Goal: Task Accomplishment & Management: Use online tool/utility

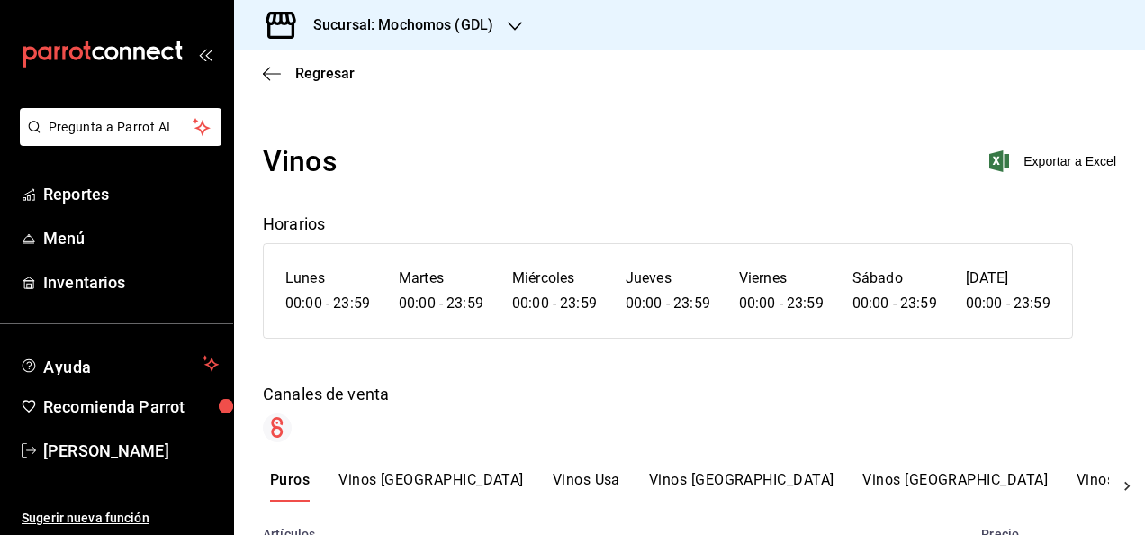
click at [361, 31] on h3 "Sucursal: Mochomos (GDL)" at bounding box center [396, 25] width 194 height 22
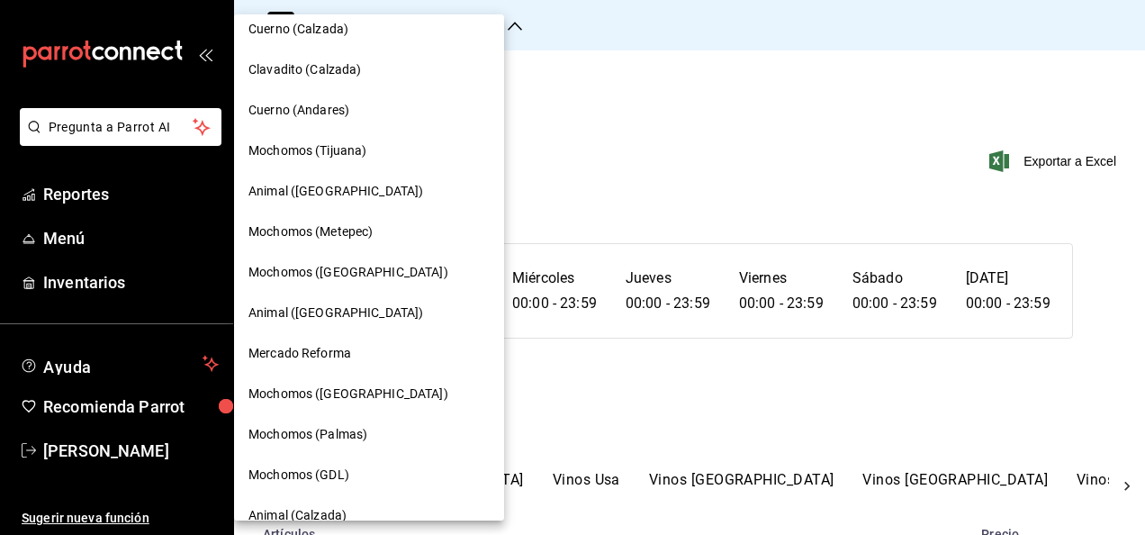
scroll to position [193, 0]
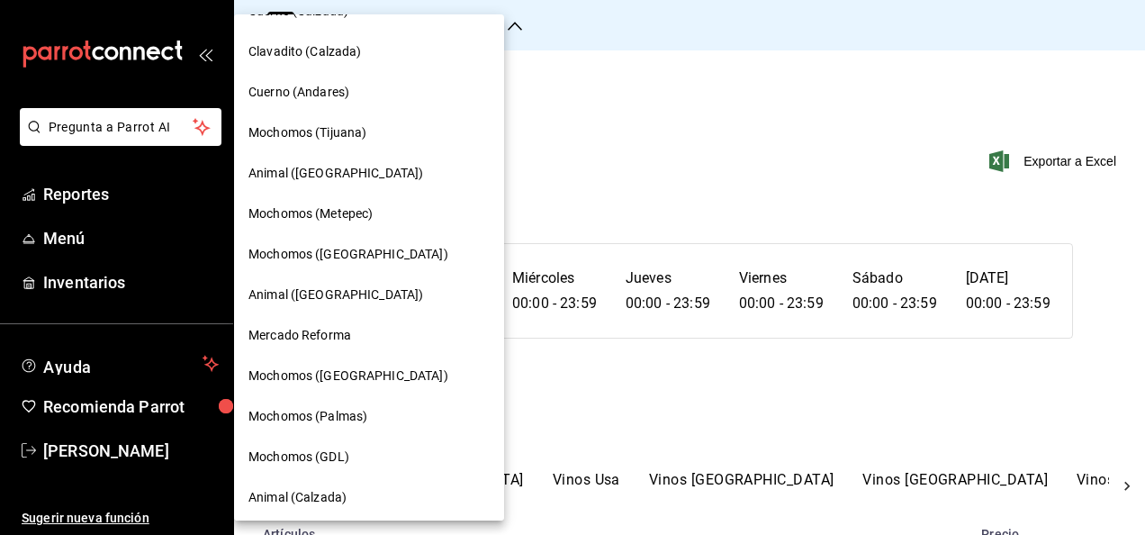
click at [285, 456] on span "Mochomos (GDL)" at bounding box center [298, 456] width 101 height 19
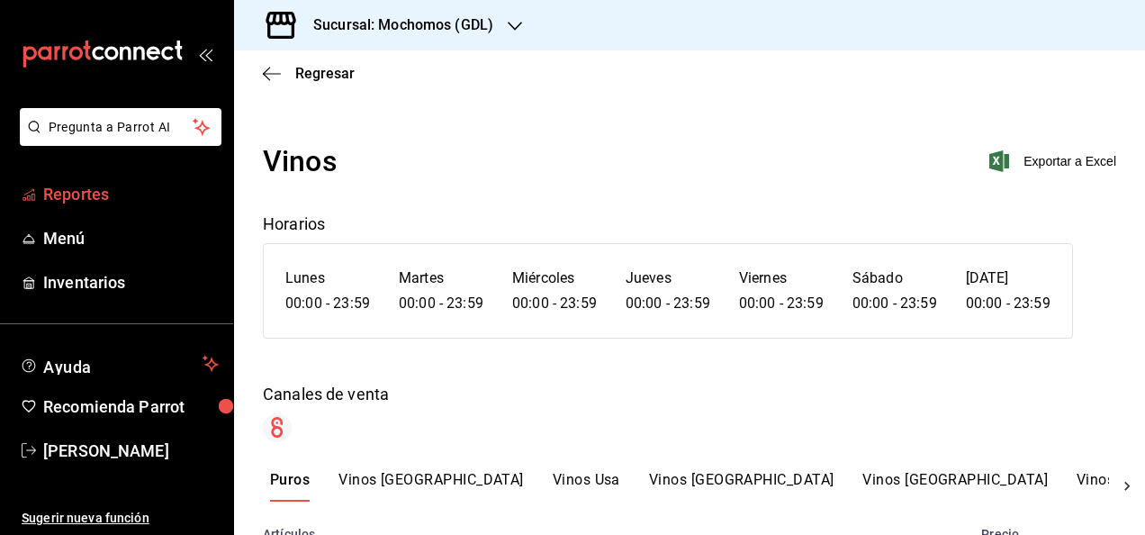
click at [86, 193] on span "Reportes" at bounding box center [131, 194] width 176 height 24
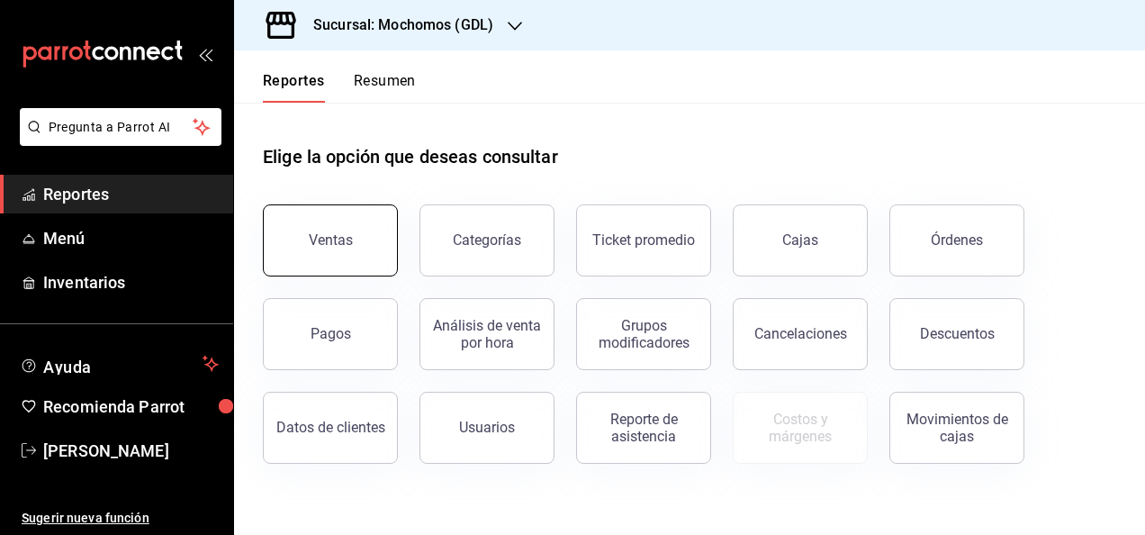
click at [345, 236] on div "Ventas" at bounding box center [331, 239] width 44 height 17
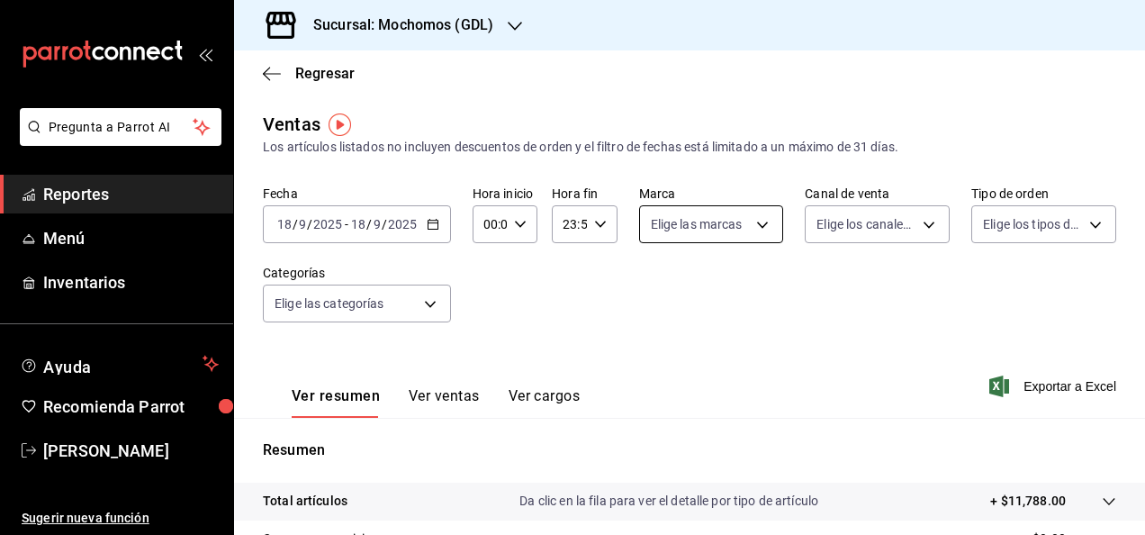
click at [762, 228] on body "Pregunta a Parrot AI Reportes Menú Inventarios Ayuda Recomienda Parrot Fernando…" at bounding box center [572, 267] width 1145 height 535
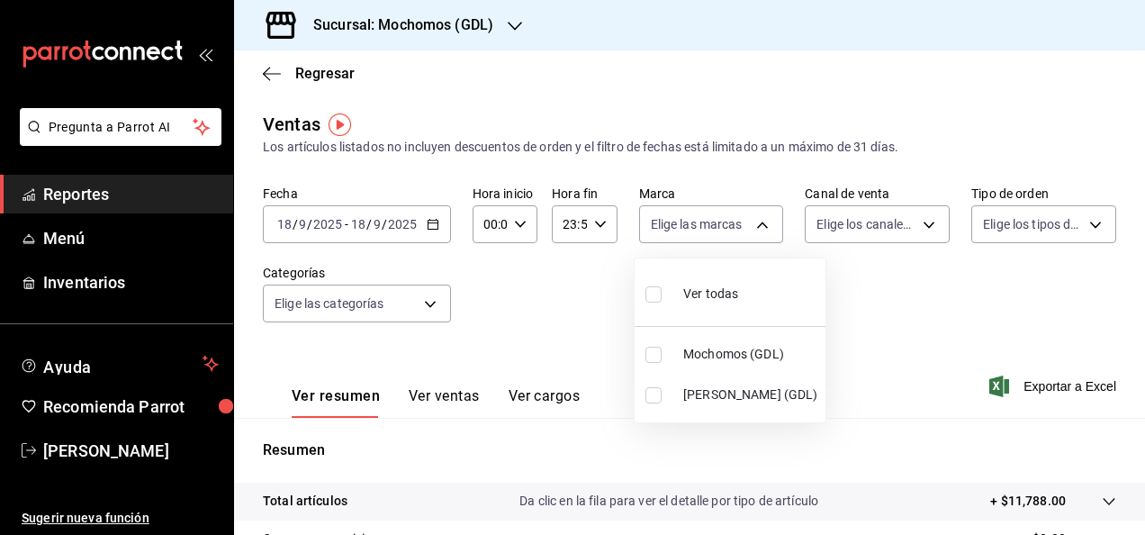
click at [655, 397] on input "checkbox" at bounding box center [653, 395] width 16 height 16
checkbox input "true"
type input "9cac9703-0c5a-4d8b-addd-5b6b571d65b9"
click at [438, 225] on div at bounding box center [572, 267] width 1145 height 535
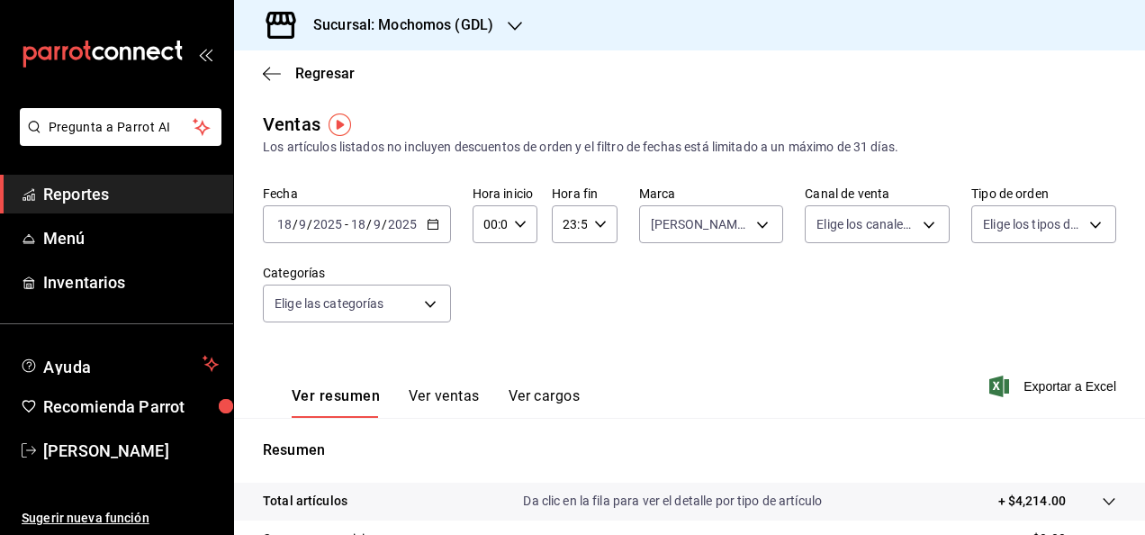
click at [428, 225] on icon "button" at bounding box center [433, 224] width 13 height 13
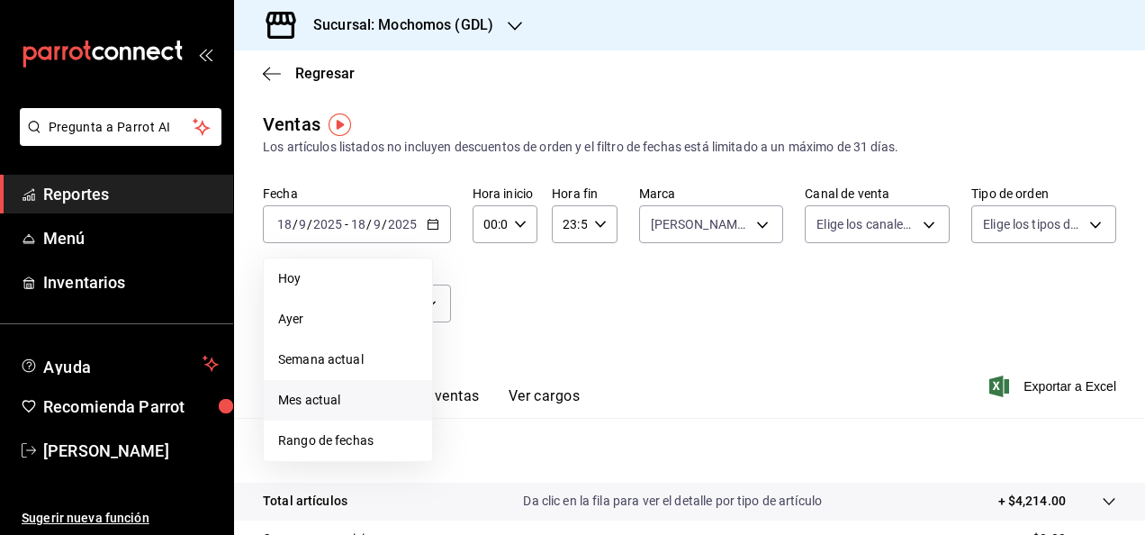
click at [315, 389] on li "Mes actual" at bounding box center [348, 400] width 168 height 41
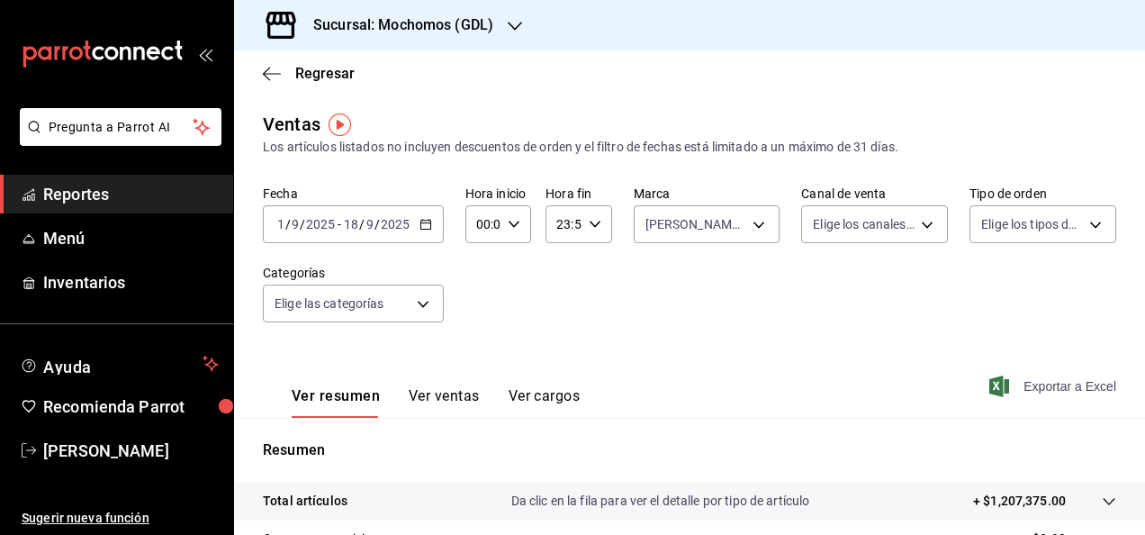
click at [1012, 384] on span "Exportar a Excel" at bounding box center [1054, 386] width 123 height 22
click at [483, 106] on main "Regresar Ventas Los artículos listados no incluyen descuentos de orden y el fil…" at bounding box center [689, 456] width 911 height 812
click at [401, 222] on input "2025" at bounding box center [395, 224] width 31 height 14
click at [302, 229] on span "/" at bounding box center [302, 224] width 5 height 14
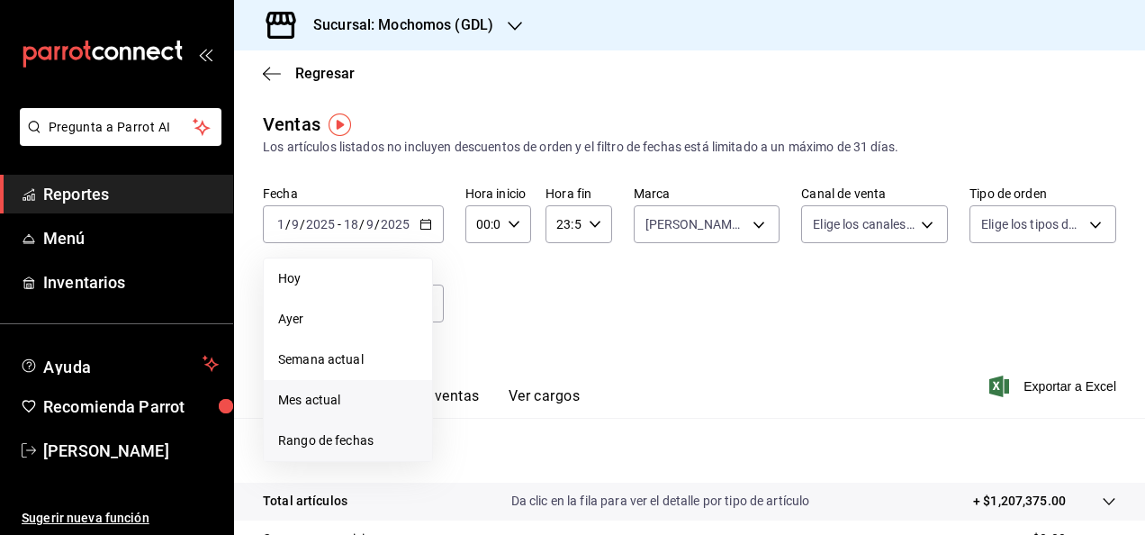
click at [312, 439] on span "Rango de fechas" at bounding box center [348, 440] width 140 height 19
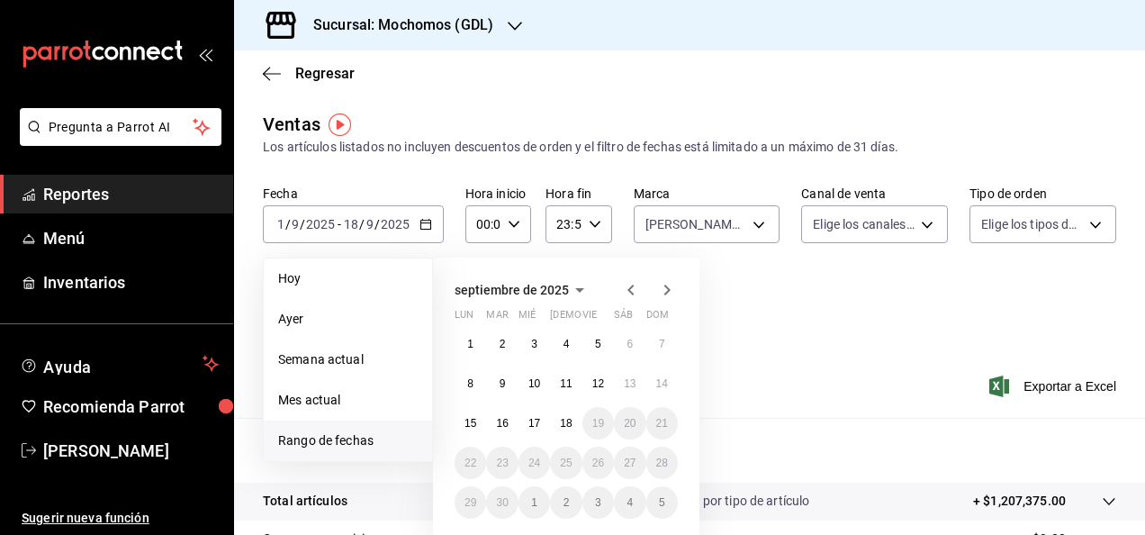
click at [632, 293] on icon "button" at bounding box center [630, 289] width 6 height 11
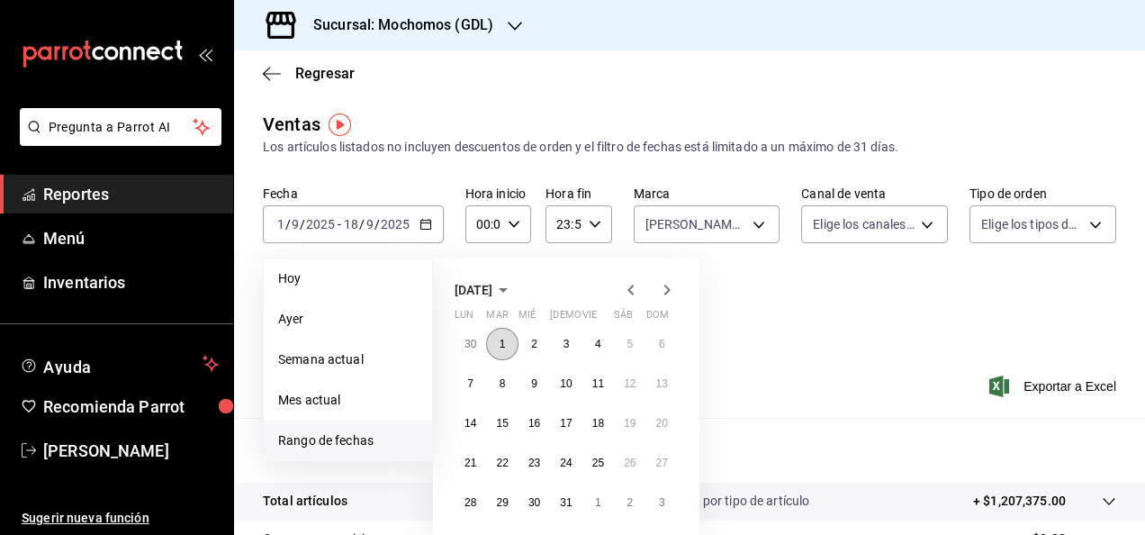
click at [501, 348] on abbr "1" at bounding box center [503, 344] width 6 height 13
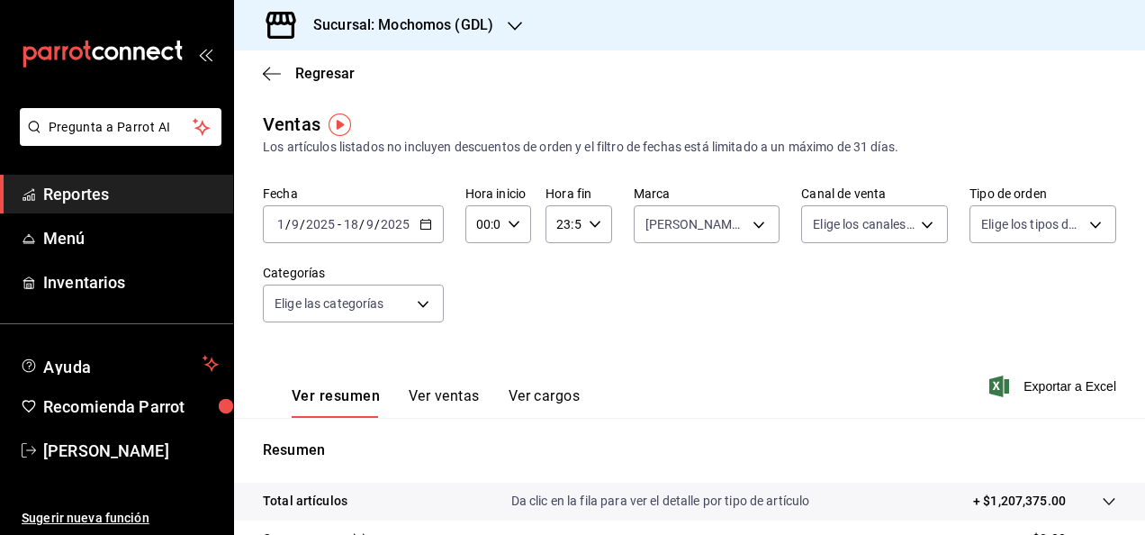
click at [297, 228] on input "9" at bounding box center [295, 224] width 9 height 14
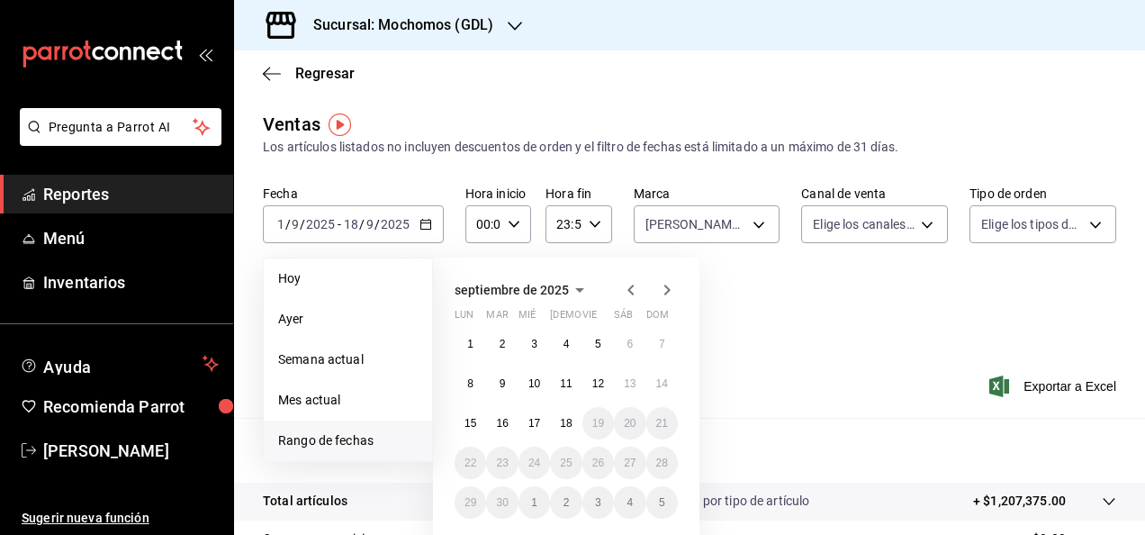
click at [636, 292] on icon "button" at bounding box center [631, 290] width 22 height 22
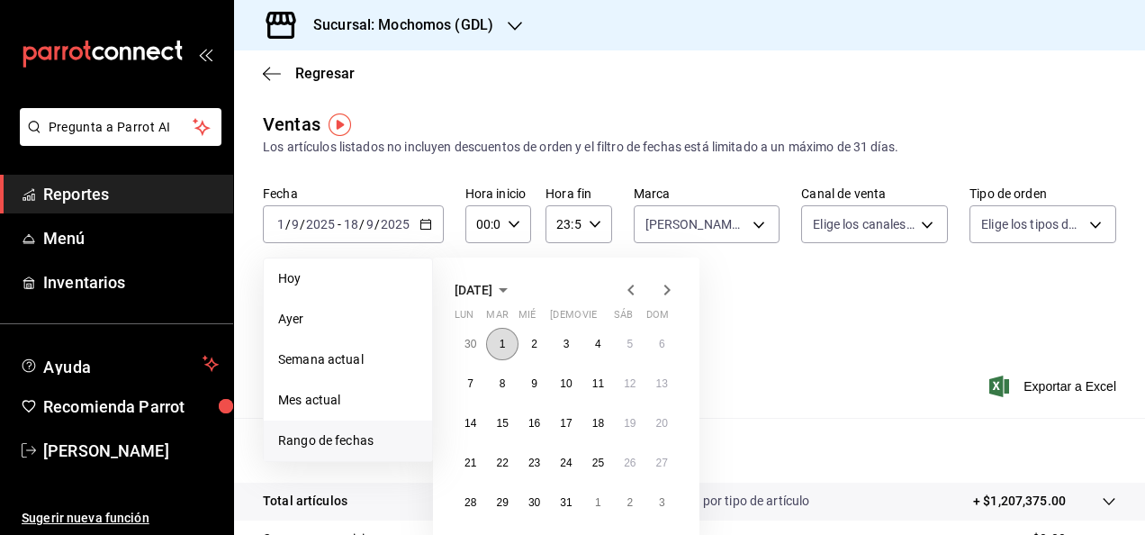
click at [510, 340] on button "1" at bounding box center [502, 344] width 32 height 32
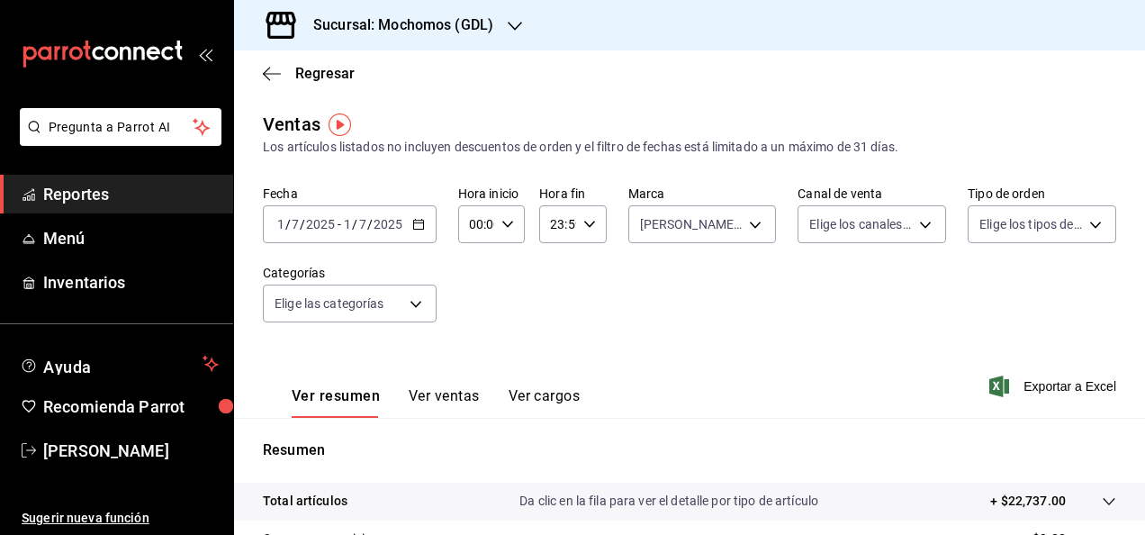
click at [392, 218] on input "2025" at bounding box center [388, 224] width 31 height 14
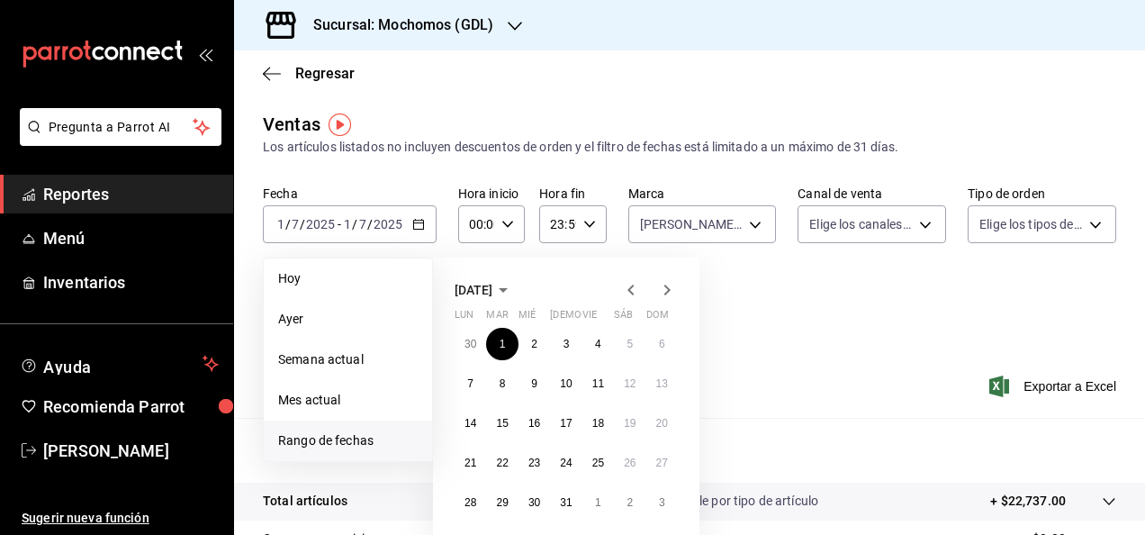
click at [670, 293] on icon "button" at bounding box center [667, 290] width 22 height 22
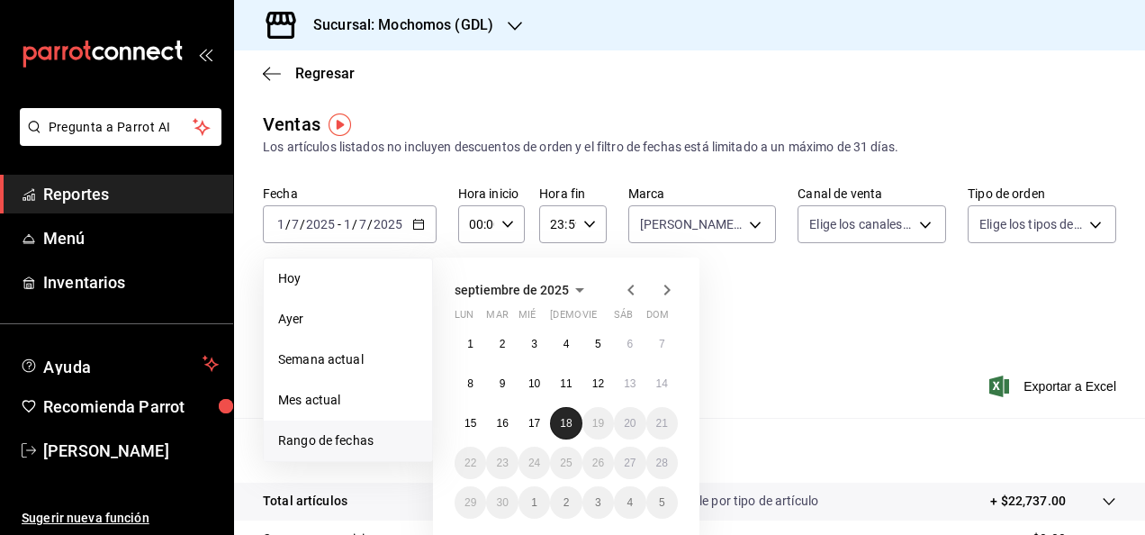
click at [560, 420] on abbr "18" at bounding box center [566, 423] width 12 height 13
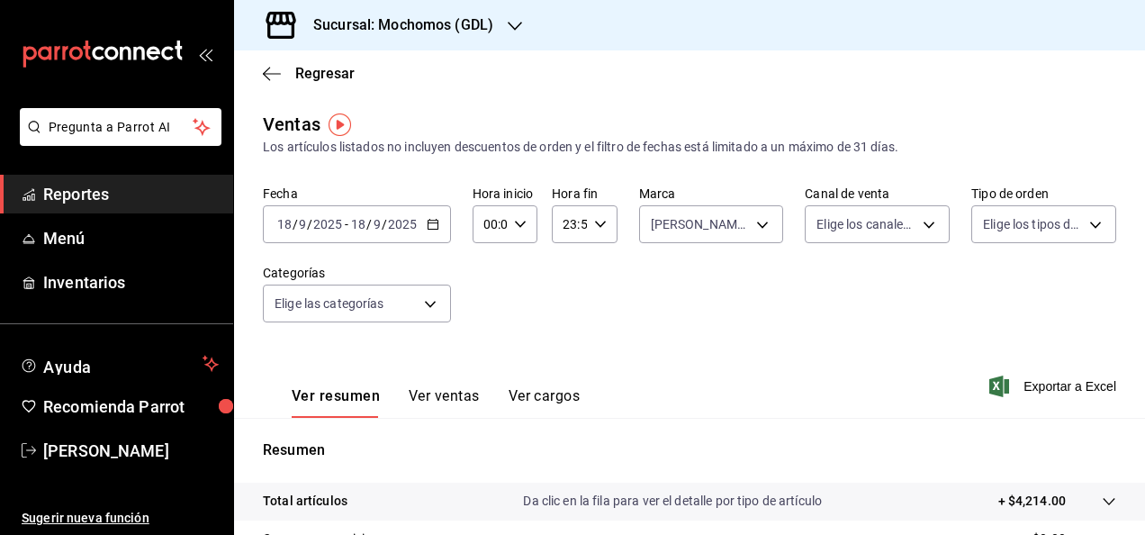
click at [310, 227] on span "/" at bounding box center [309, 224] width 5 height 14
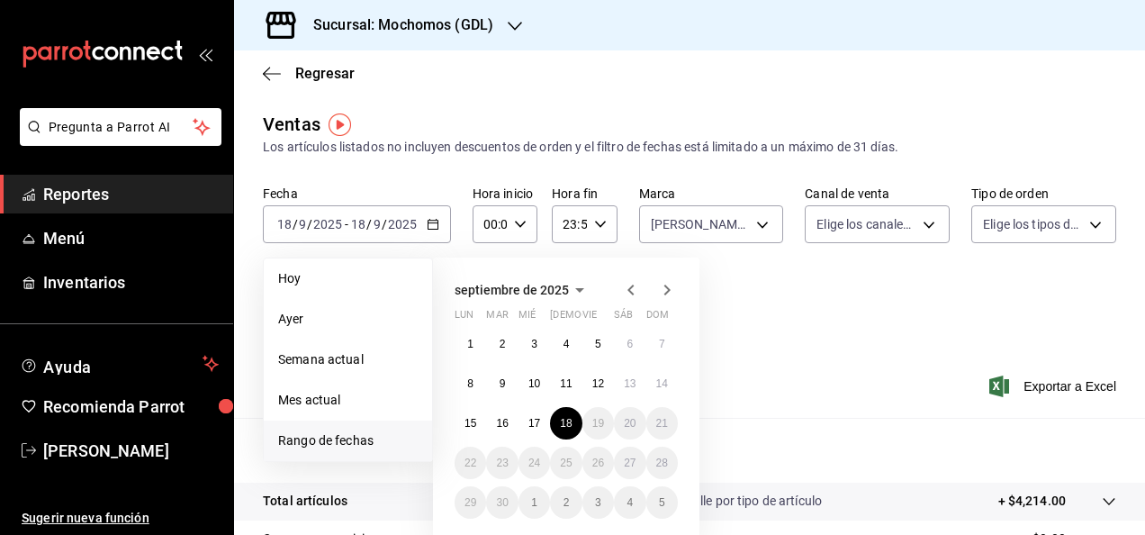
click at [630, 286] on icon "button" at bounding box center [631, 290] width 22 height 22
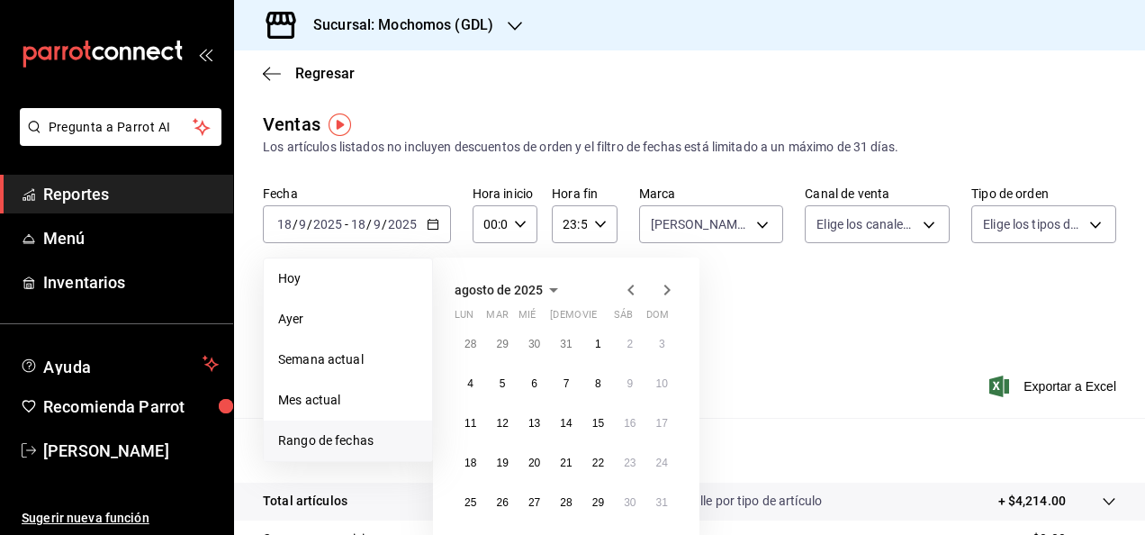
click at [630, 286] on icon "button" at bounding box center [631, 290] width 22 height 22
click at [678, 287] on div "junio de 2025 lun mar mié jue vie sáb dom 26 27 28 29 30 31 1 2 3 4 5 6 7 8 9 1…" at bounding box center [566, 399] width 266 height 284
click at [664, 290] on icon "button" at bounding box center [667, 290] width 22 height 22
click at [506, 343] on button "1" at bounding box center [502, 344] width 32 height 32
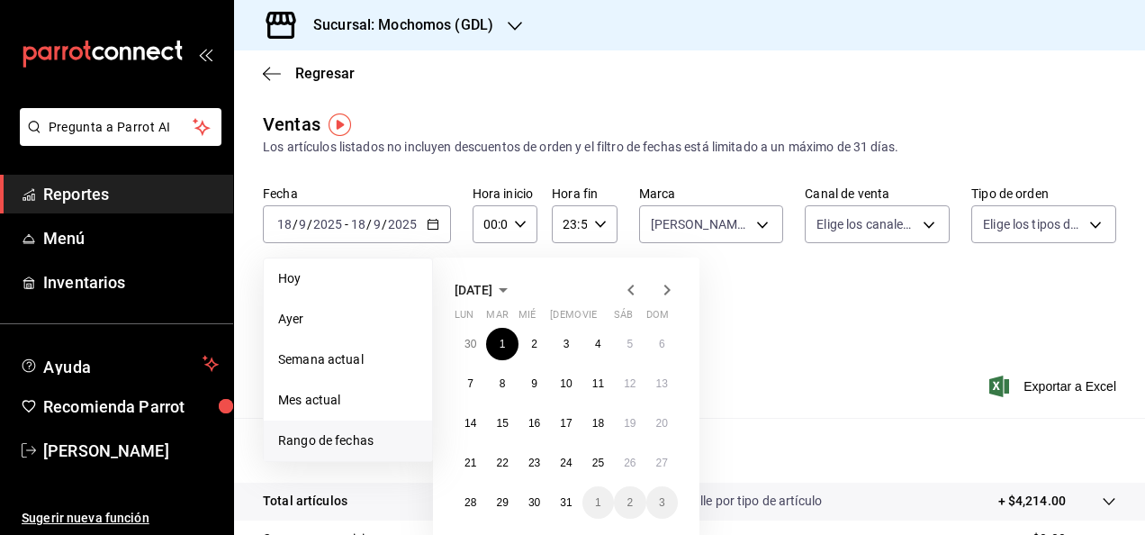
click at [668, 291] on icon "button" at bounding box center [667, 289] width 6 height 11
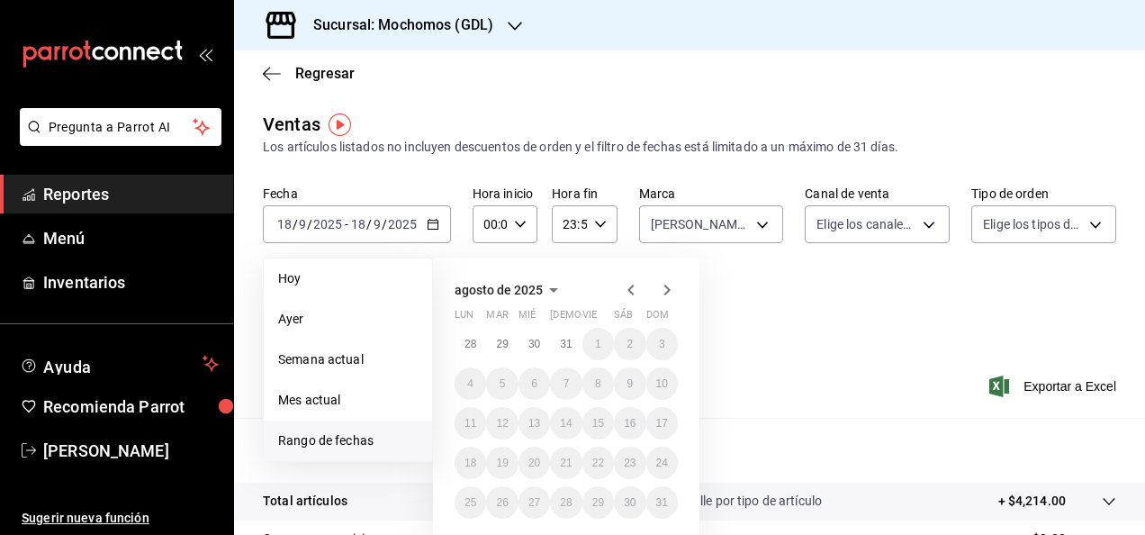
click at [668, 291] on icon "button" at bounding box center [667, 289] width 6 height 11
click at [333, 443] on span "Rango de fechas" at bounding box center [348, 440] width 140 height 19
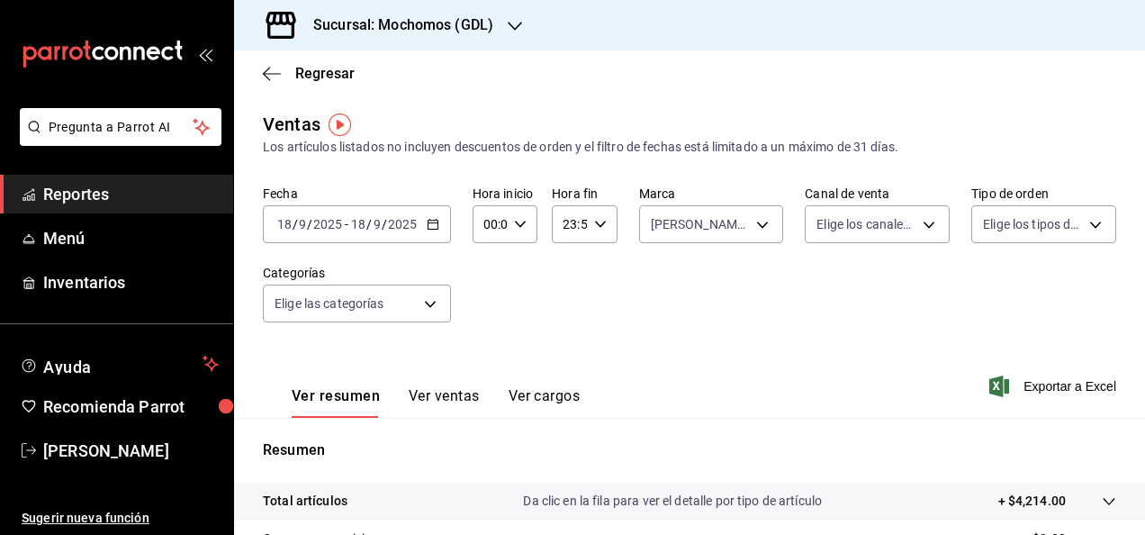
click at [288, 224] on input "18" at bounding box center [284, 224] width 16 height 14
click at [298, 223] on input "9" at bounding box center [302, 224] width 9 height 14
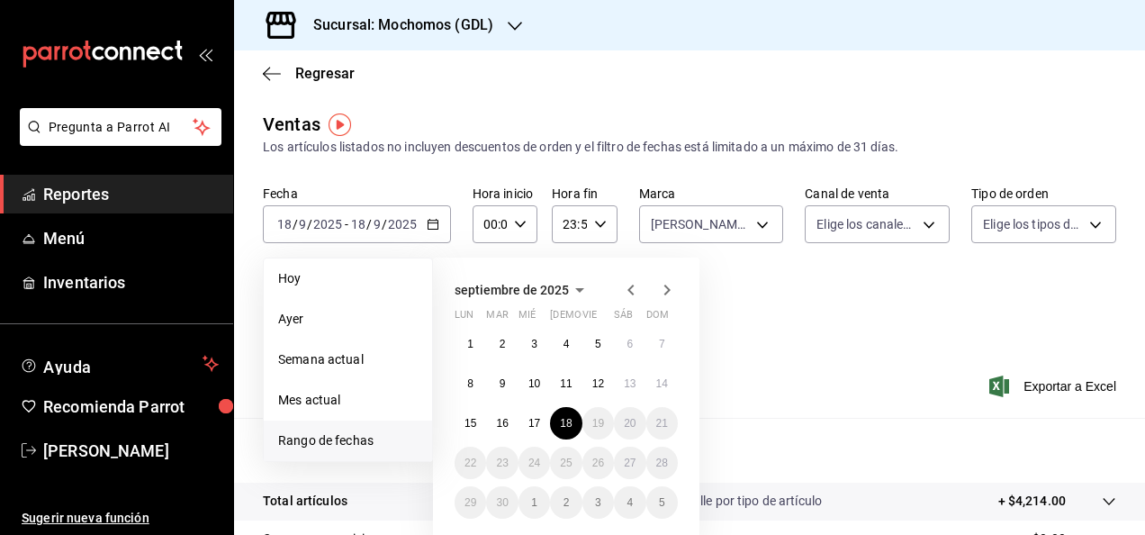
click at [634, 288] on icon "button" at bounding box center [631, 290] width 22 height 22
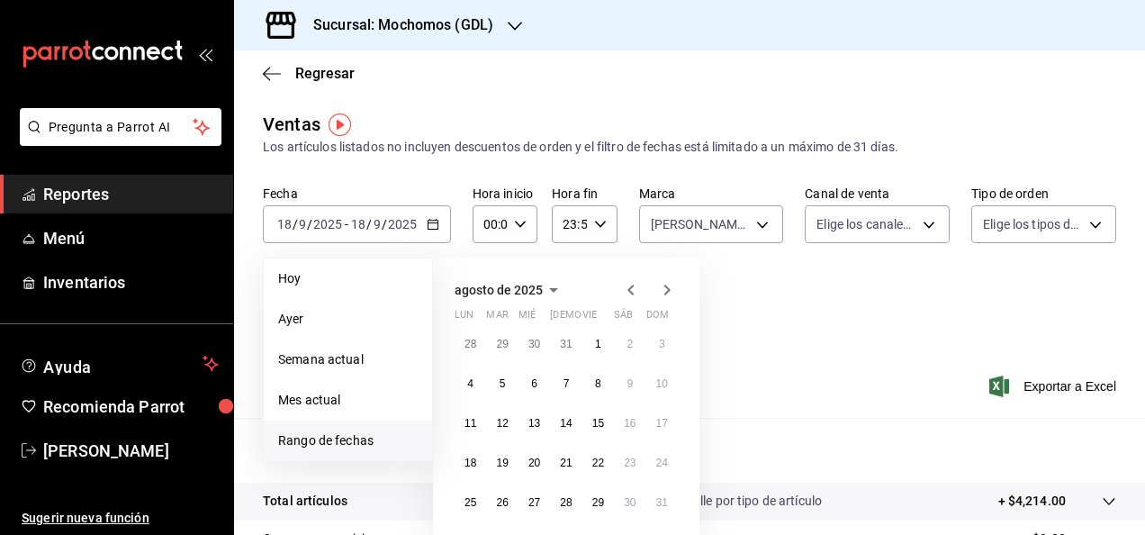
click at [628, 283] on icon "button" at bounding box center [631, 290] width 22 height 22
click at [474, 467] on abbr "21" at bounding box center [471, 462] width 12 height 13
click at [670, 296] on icon "button" at bounding box center [667, 290] width 22 height 22
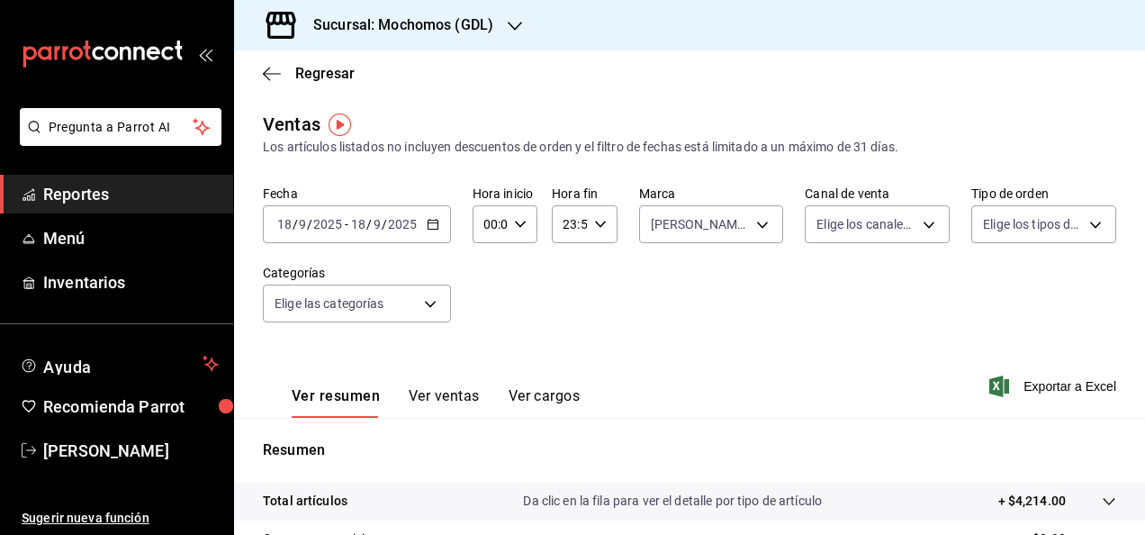
click at [298, 221] on input "9" at bounding box center [302, 224] width 9 height 14
click at [287, 221] on input "18" at bounding box center [284, 224] width 16 height 14
click at [284, 223] on input "2" at bounding box center [280, 224] width 9 height 14
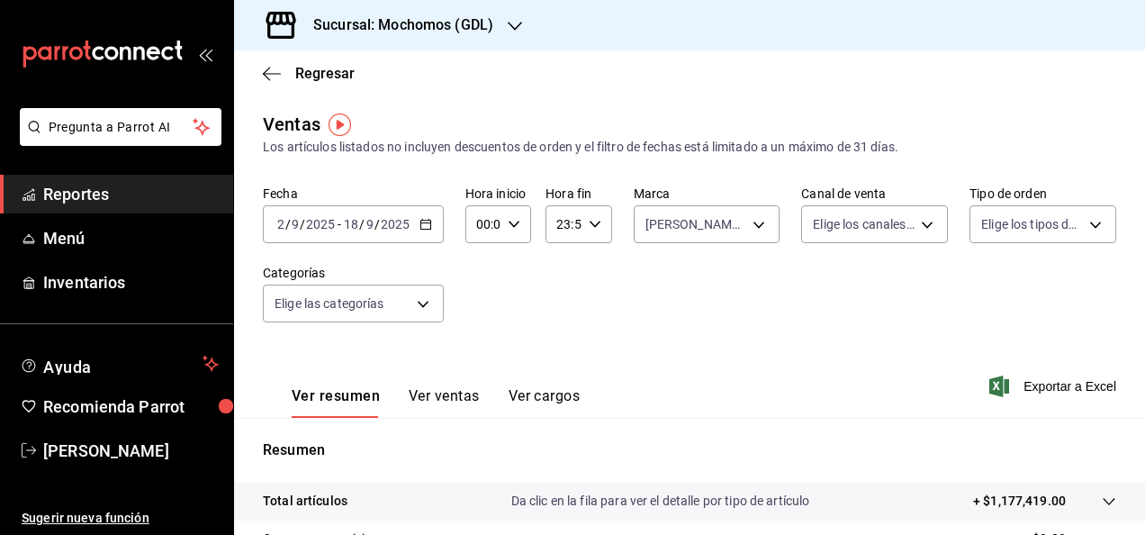
click at [284, 223] on input "2" at bounding box center [280, 224] width 9 height 14
click at [296, 221] on input "9" at bounding box center [295, 224] width 9 height 14
click at [423, 227] on icon "button" at bounding box center [426, 224] width 13 height 13
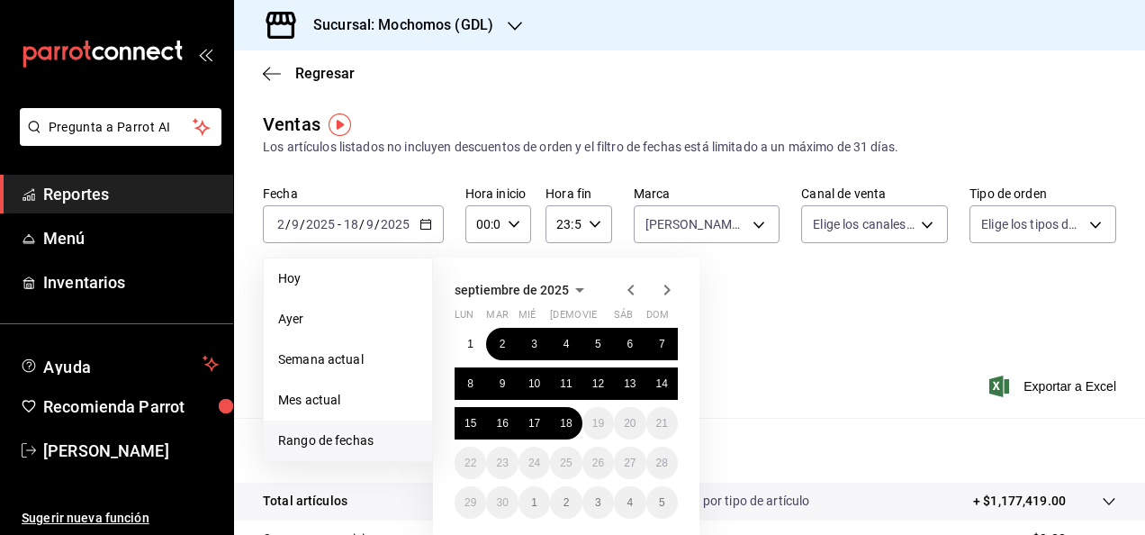
click at [316, 449] on span "Rango de fechas" at bounding box center [348, 440] width 140 height 19
click at [317, 438] on span "Rango de fechas" at bounding box center [348, 440] width 140 height 19
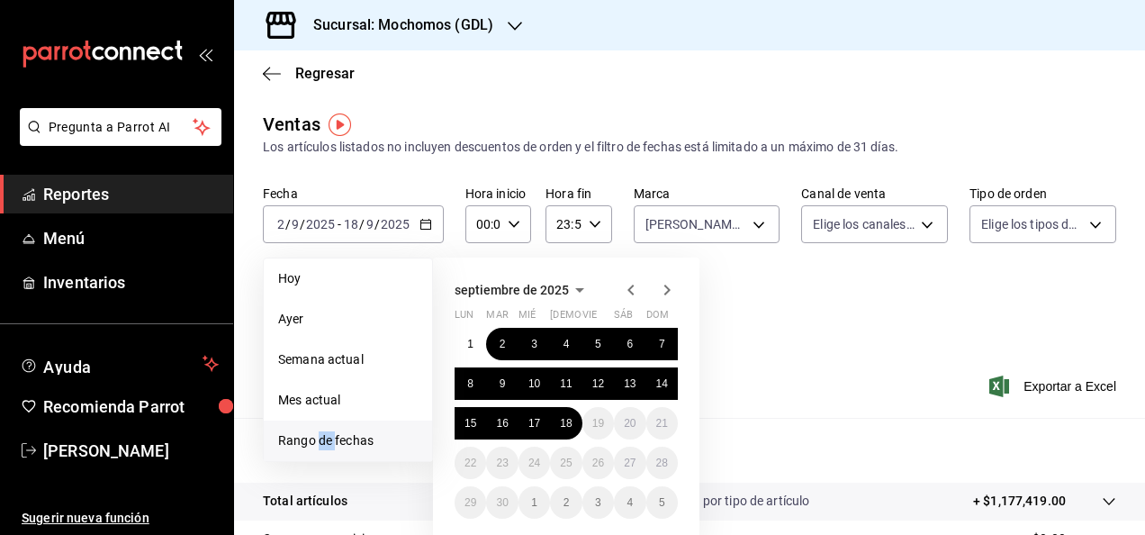
click at [317, 438] on span "Rango de fechas" at bounding box center [348, 440] width 140 height 19
click at [632, 290] on icon "button" at bounding box center [631, 290] width 22 height 22
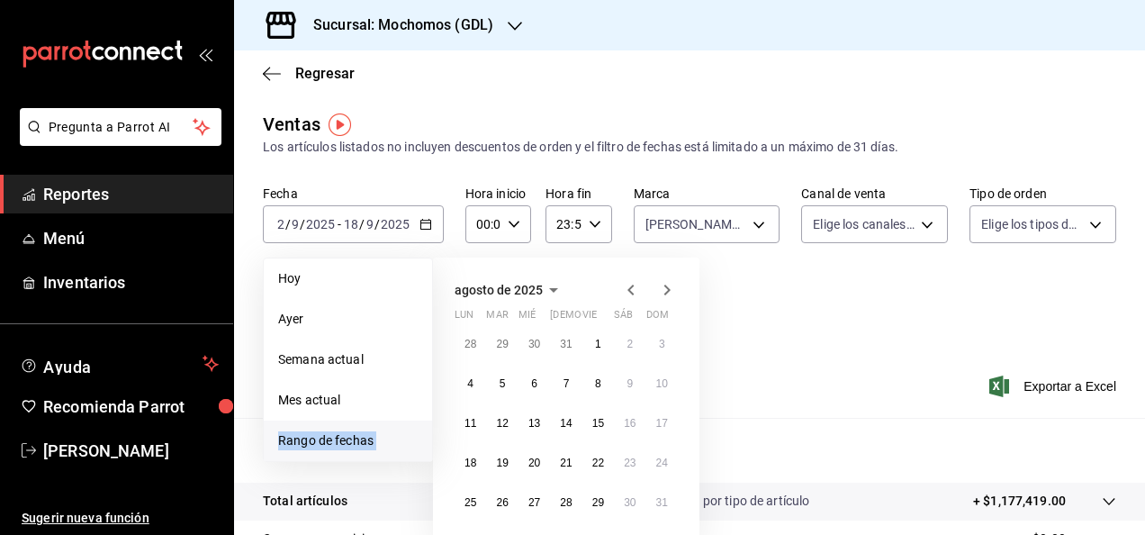
click at [632, 290] on icon "button" at bounding box center [631, 290] width 22 height 22
click at [472, 463] on abbr "21" at bounding box center [471, 462] width 12 height 13
click at [670, 292] on icon "button" at bounding box center [667, 290] width 22 height 22
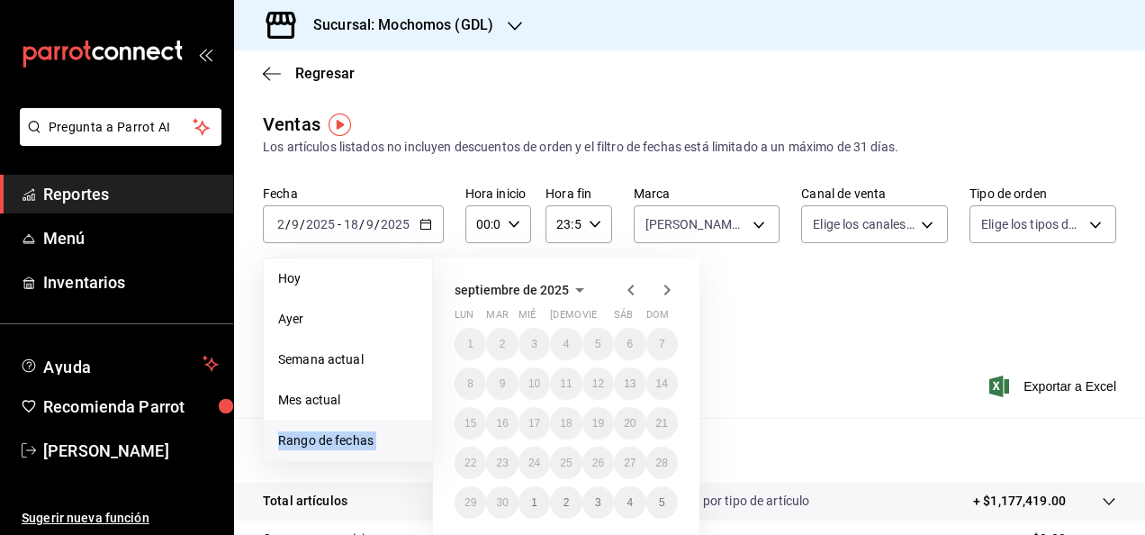
click at [627, 293] on icon "button" at bounding box center [631, 290] width 22 height 22
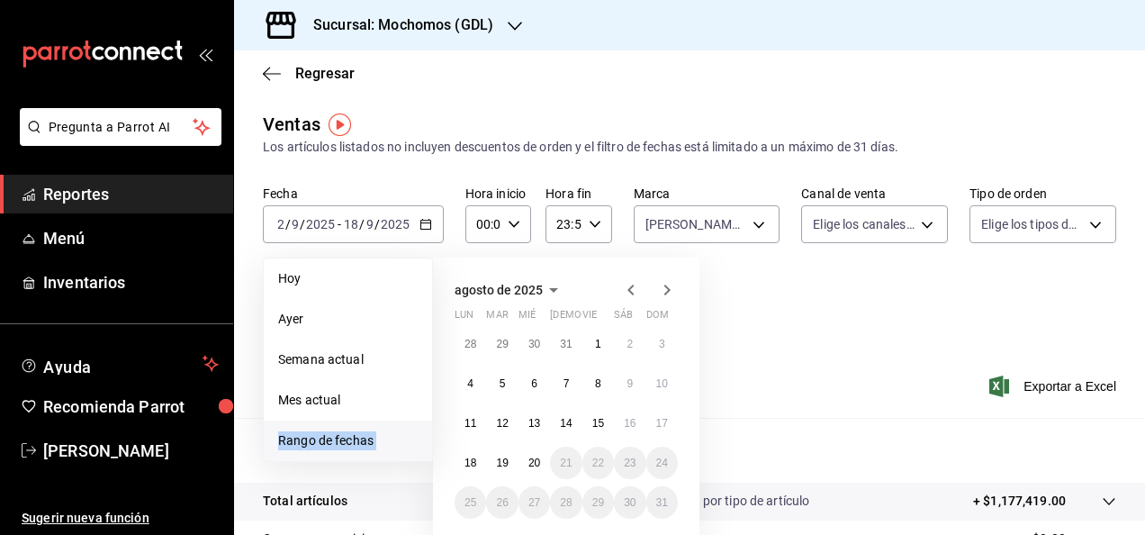
click at [324, 441] on span "Rango de fechas" at bounding box center [348, 440] width 140 height 19
click at [634, 293] on icon "button" at bounding box center [631, 290] width 22 height 22
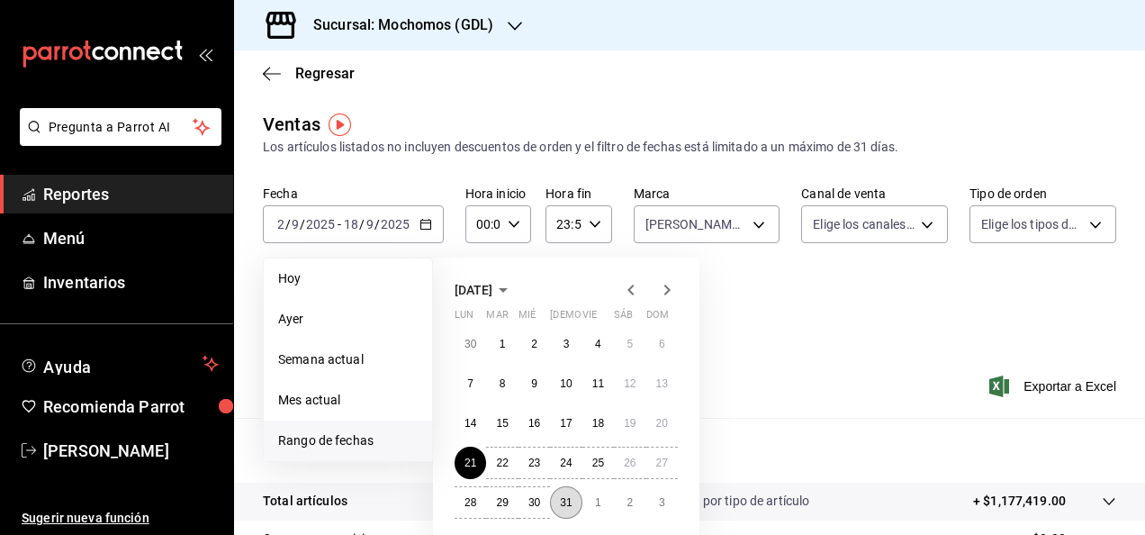
click at [574, 506] on button "31" at bounding box center [566, 502] width 32 height 32
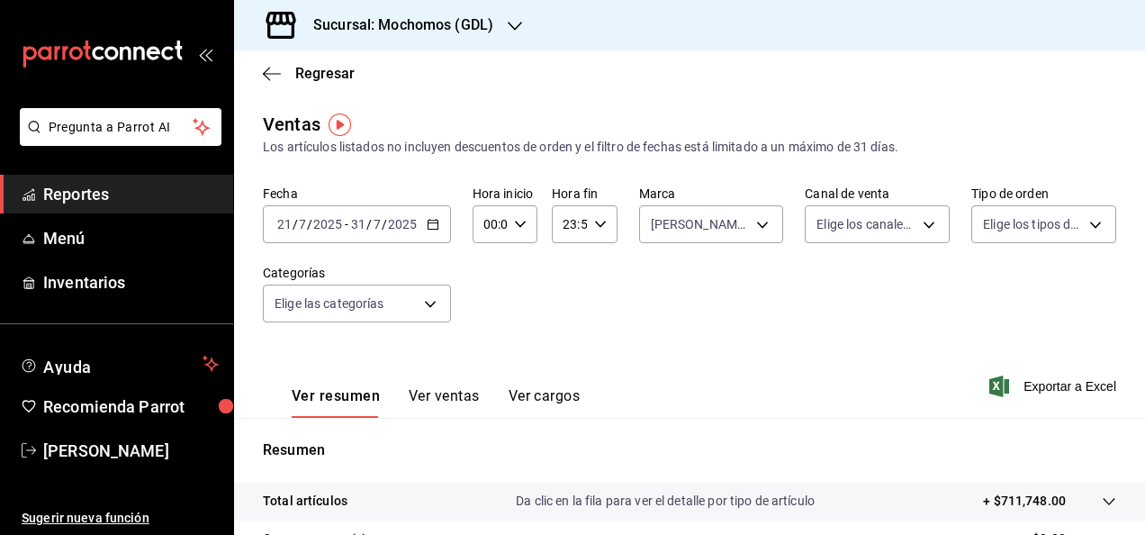
click at [428, 216] on div "2025-07-21 21 / 7 / 2025 - 2025-07-31 31 / 7 / 2025" at bounding box center [357, 224] width 188 height 38
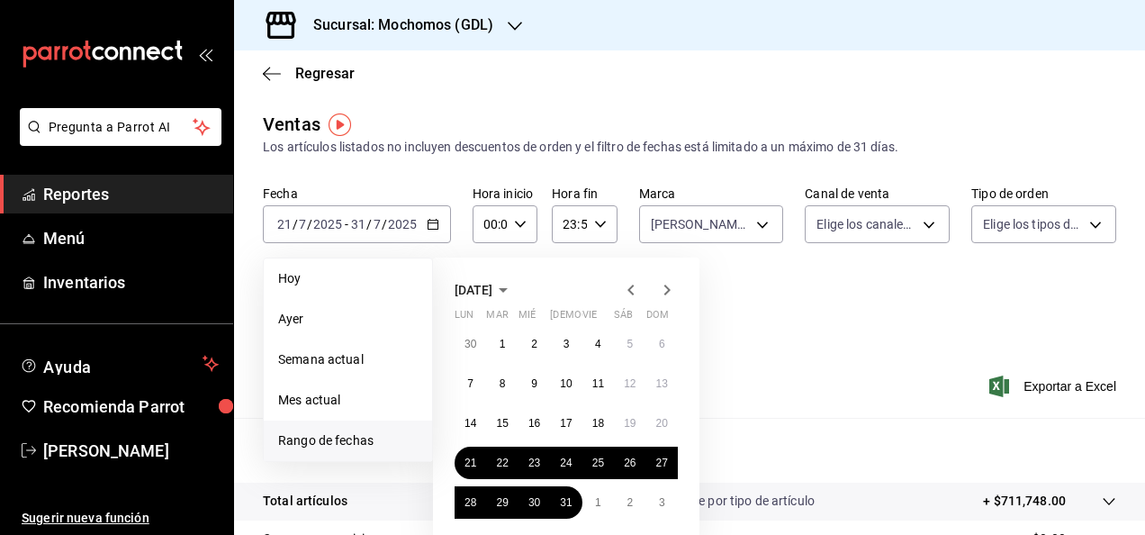
click at [288, 439] on span "Rango de fechas" at bounding box center [348, 440] width 140 height 19
click at [666, 290] on icon "button" at bounding box center [667, 290] width 22 height 22
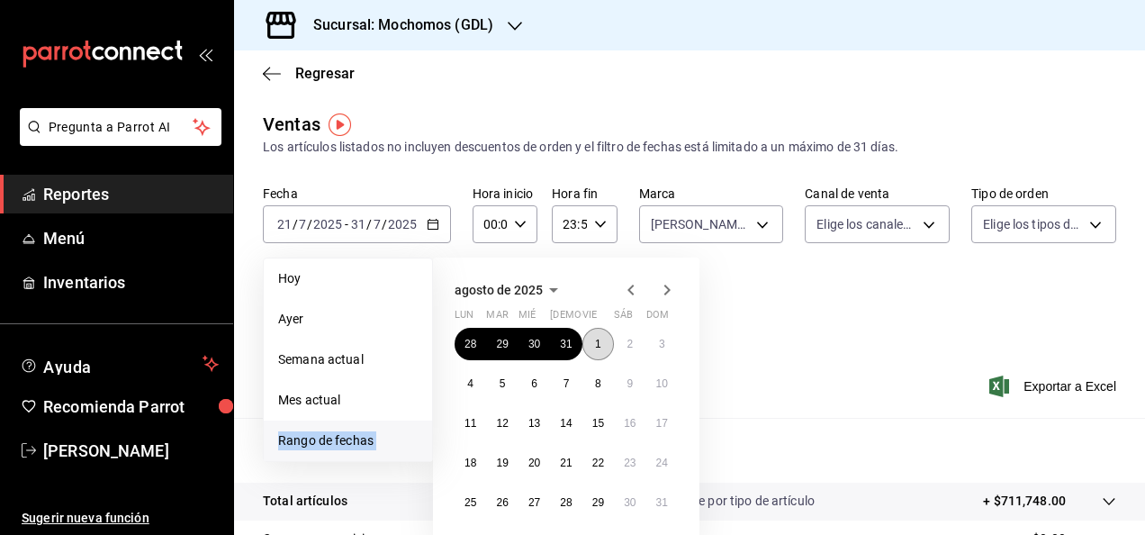
click at [604, 342] on button "1" at bounding box center [598, 344] width 32 height 32
click at [663, 292] on icon "button" at bounding box center [667, 290] width 22 height 22
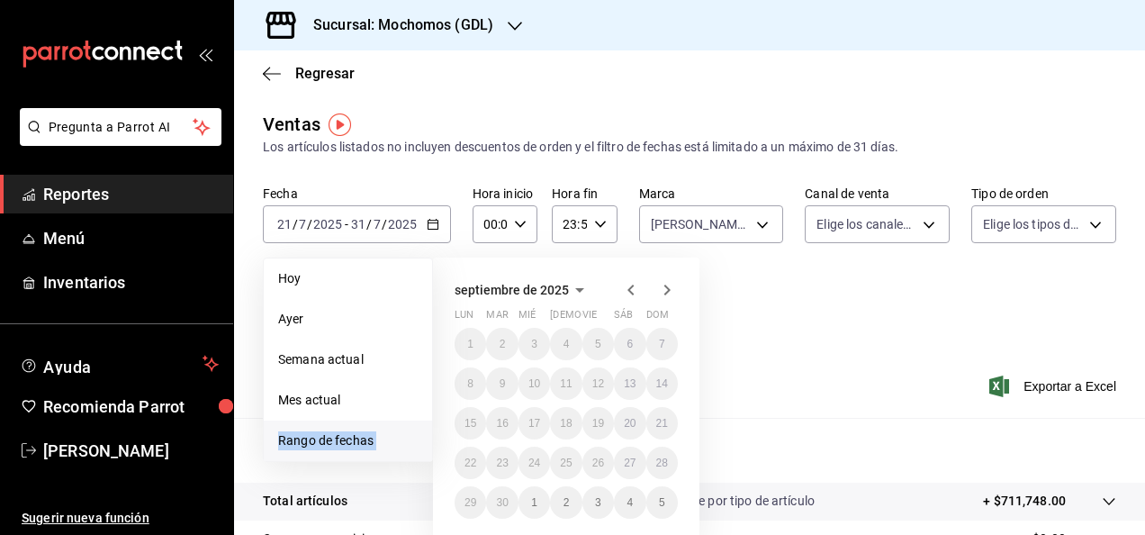
click at [624, 293] on icon "button" at bounding box center [631, 290] width 22 height 22
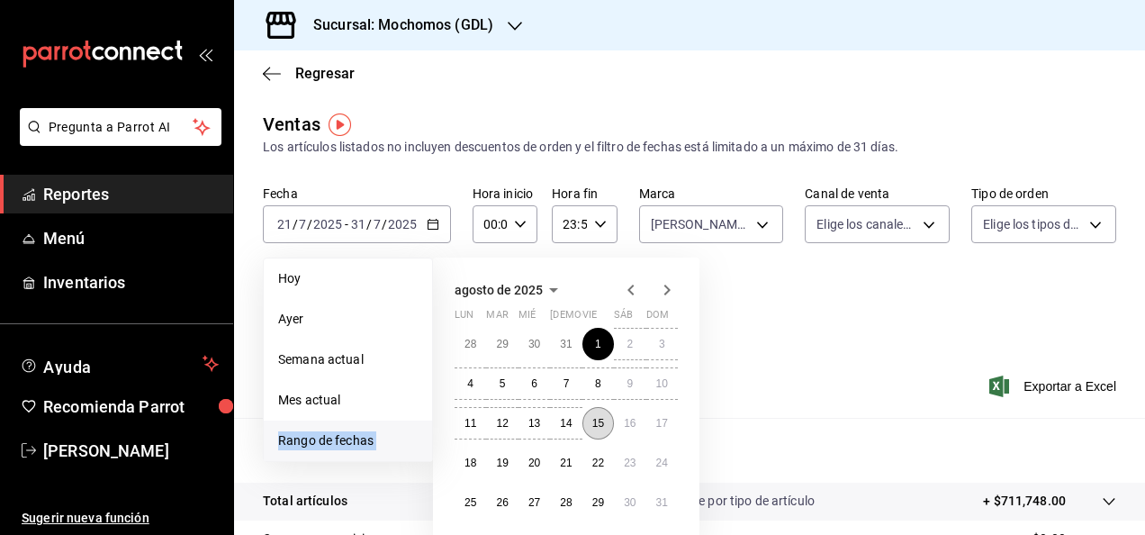
click at [597, 427] on abbr "15" at bounding box center [598, 423] width 12 height 13
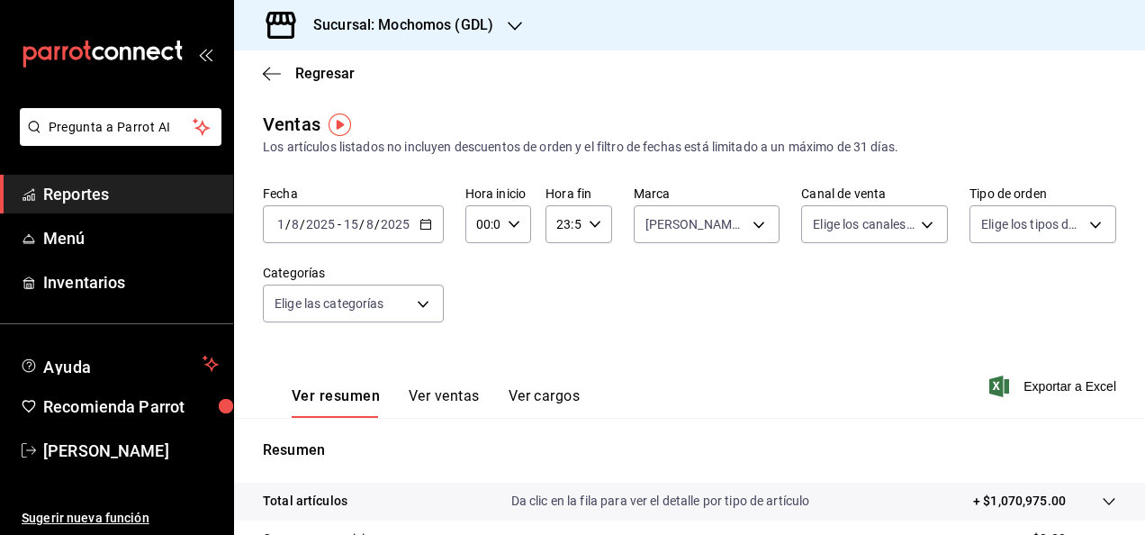
click at [425, 225] on icon "button" at bounding box center [426, 224] width 13 height 13
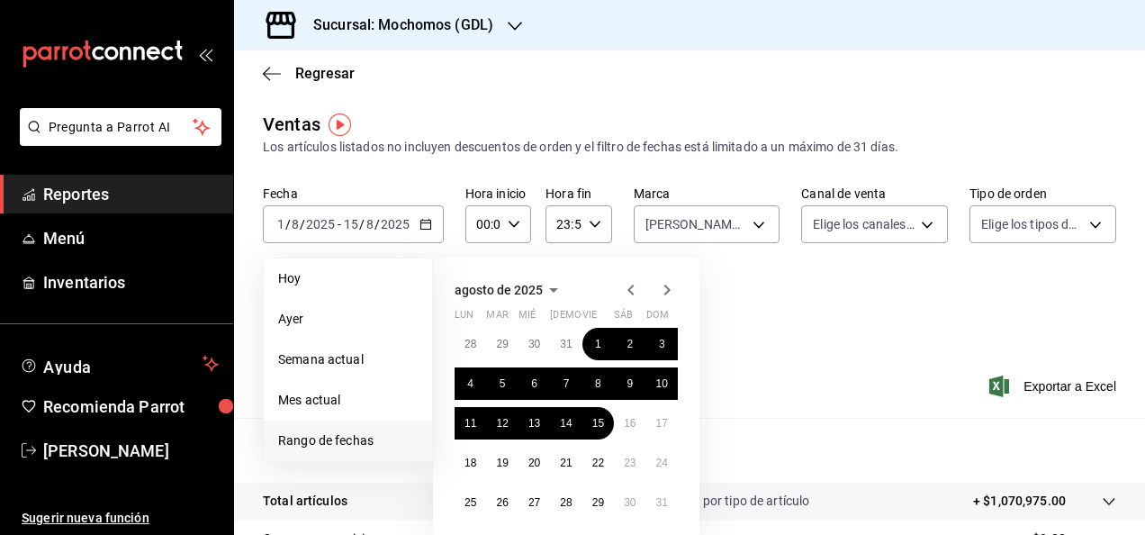
click at [333, 449] on span "Rango de fechas" at bounding box center [348, 440] width 140 height 19
click at [599, 428] on abbr "15" at bounding box center [598, 423] width 12 height 13
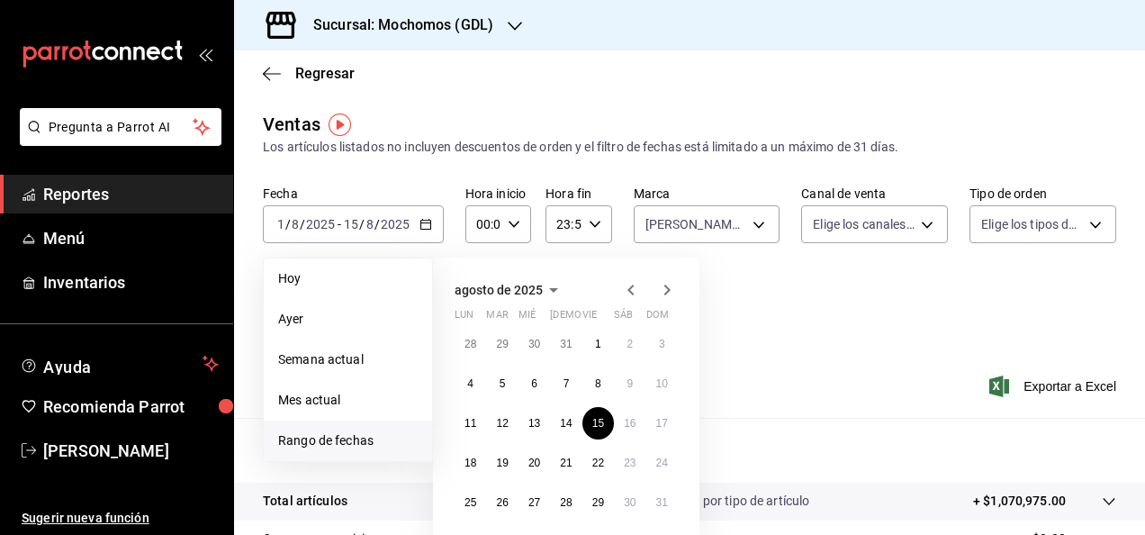
click at [666, 290] on icon "button" at bounding box center [667, 290] width 22 height 22
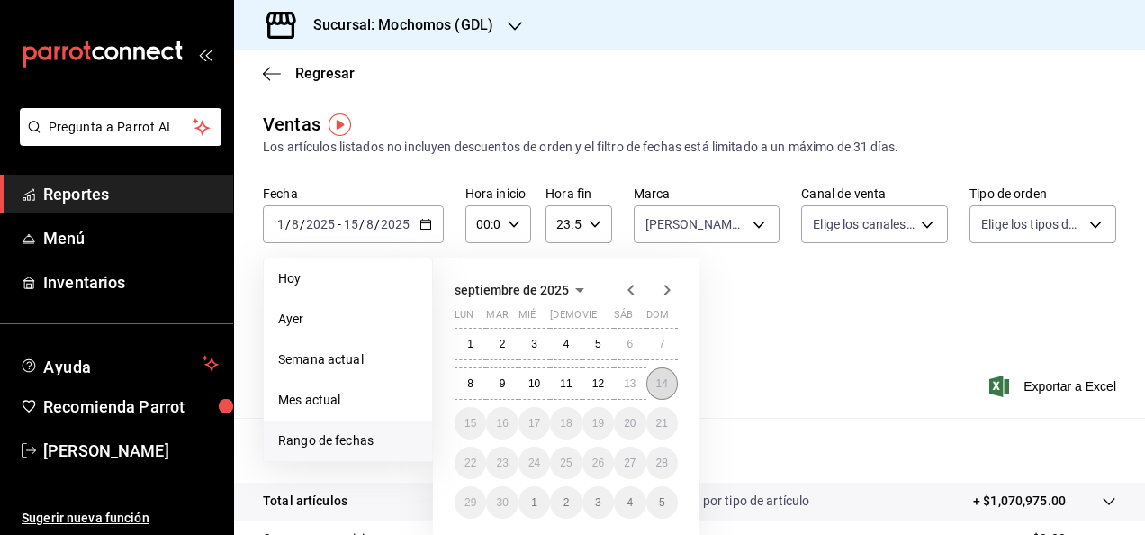
click at [665, 384] on abbr "14" at bounding box center [662, 383] width 12 height 13
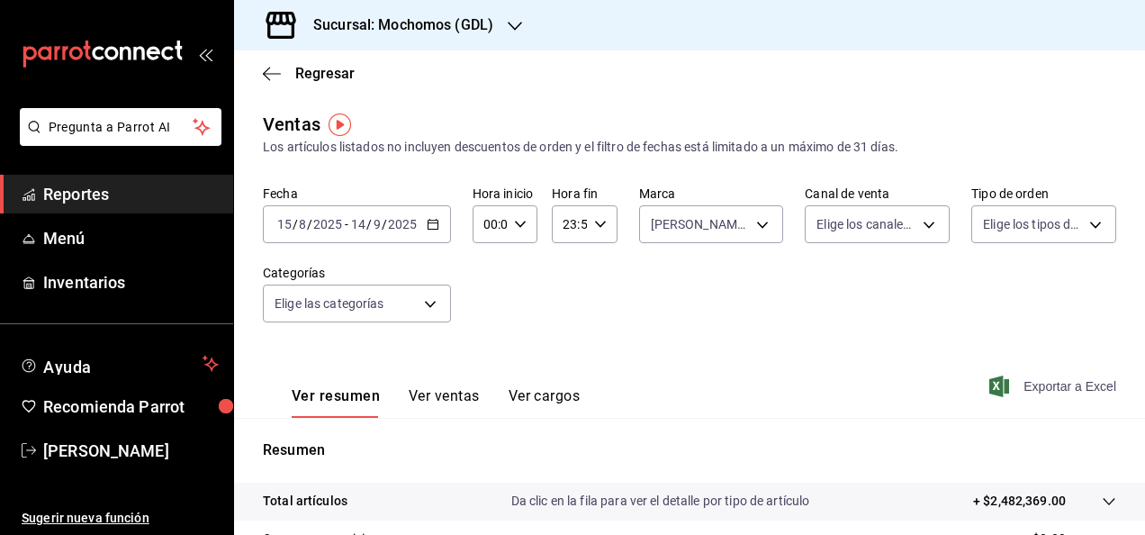
click at [992, 384] on icon "button" at bounding box center [999, 386] width 20 height 22
click at [1041, 387] on span "Exportar a Excel" at bounding box center [1054, 386] width 123 height 22
click at [1046, 384] on span "Exportar a Excel" at bounding box center [1054, 386] width 123 height 22
click at [531, 340] on div "Fecha 2025-08-15 15 / 8 / 2025 - 2025-09-14 14 / 9 / 2025 Hora inicio 00:00 Hor…" at bounding box center [689, 264] width 853 height 158
click at [1066, 386] on span "Exportar a Excel" at bounding box center [1054, 386] width 123 height 22
